Goal: Task Accomplishment & Management: Manage account settings

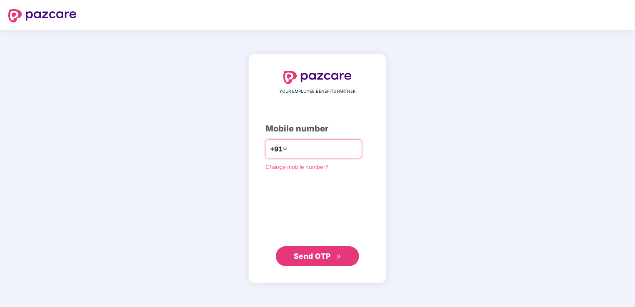
drag, startPoint x: 0, startPoint y: 0, endPoint x: 302, endPoint y: 148, distance: 336.6
click at [302, 148] on input "number" at bounding box center [323, 148] width 68 height 13
type input "**********"
click at [308, 254] on span "Send OTP" at bounding box center [312, 255] width 37 height 9
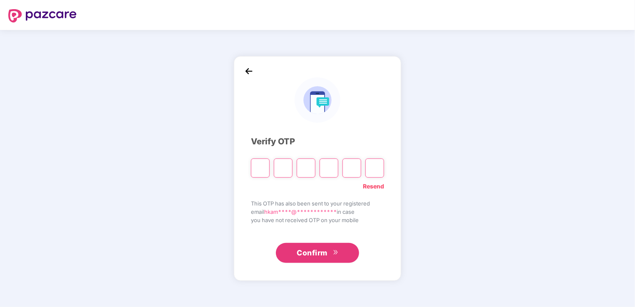
type input "*"
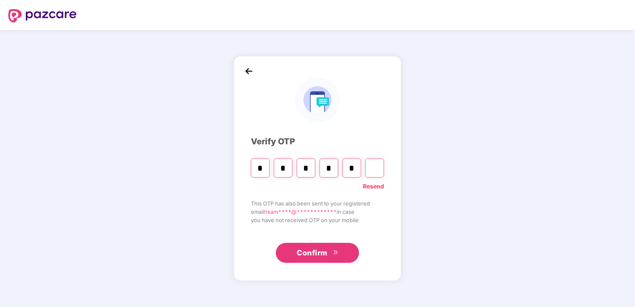
type input "*"
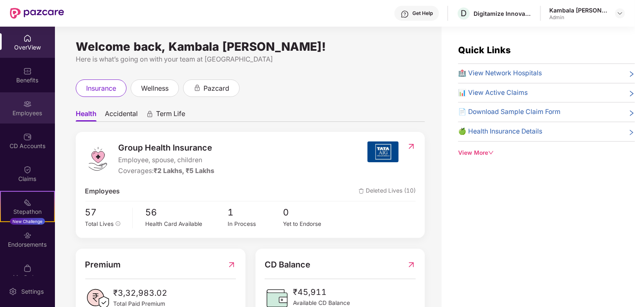
click at [23, 104] on img at bounding box center [27, 104] width 8 height 8
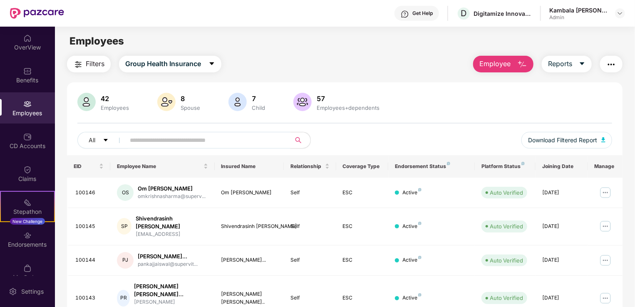
click at [135, 139] on input "text" at bounding box center [204, 140] width 149 height 12
click at [160, 141] on input "text" at bounding box center [204, 140] width 149 height 12
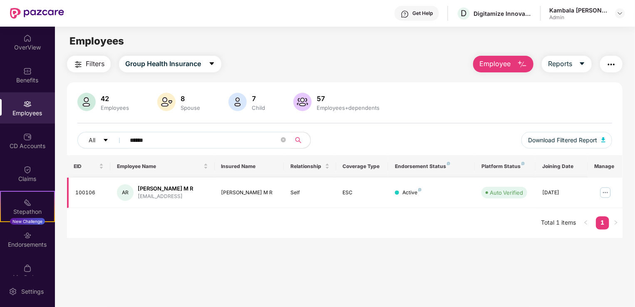
type input "******"
click at [601, 193] on img at bounding box center [605, 192] width 13 height 13
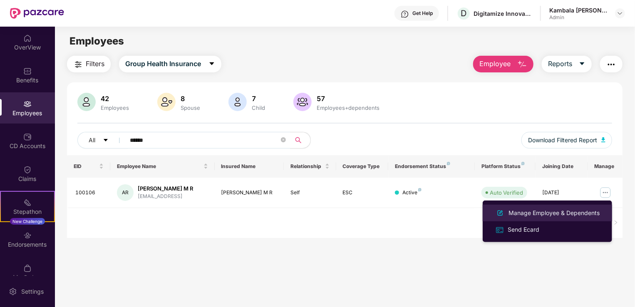
click at [544, 214] on div "Manage Employee & Dependents" at bounding box center [554, 212] width 94 height 9
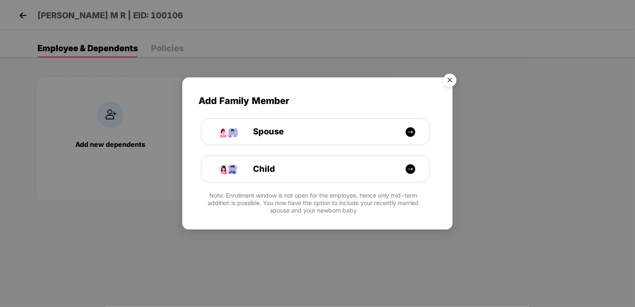
click at [448, 79] on img "Close" at bounding box center [449, 81] width 23 height 23
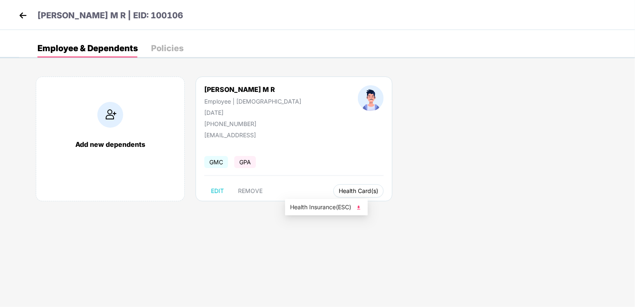
click at [339, 191] on span "Health Card(s)" at bounding box center [359, 191] width 40 height 4
click at [361, 209] on img at bounding box center [358, 207] width 8 height 8
click at [359, 206] on img at bounding box center [358, 207] width 8 height 8
